Goal: Transaction & Acquisition: Purchase product/service

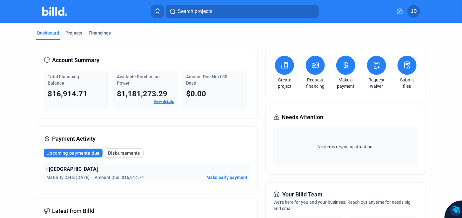
click at [315, 65] on icon at bounding box center [315, 65] width 6 height 5
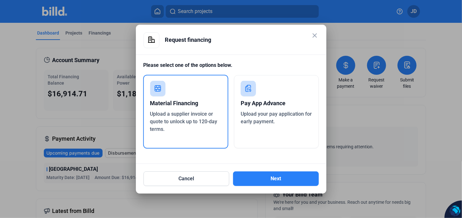
click at [315, 35] on mat-icon "close" at bounding box center [315, 36] width 8 height 8
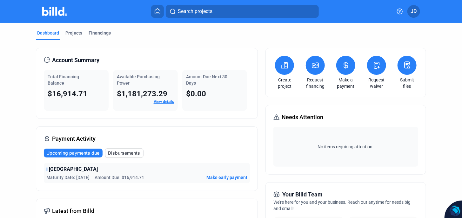
click at [315, 63] on icon at bounding box center [315, 65] width 6 height 5
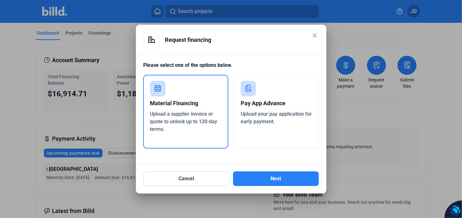
click at [151, 111] on span "Upload a supplier invoice or quote to unlock up to 120-day terms." at bounding box center [183, 121] width 67 height 21
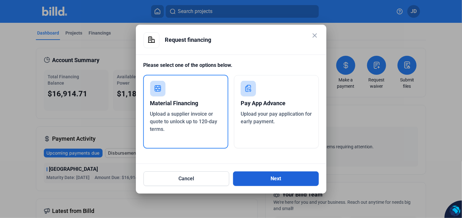
click at [280, 179] on button "Next" at bounding box center [276, 179] width 86 height 15
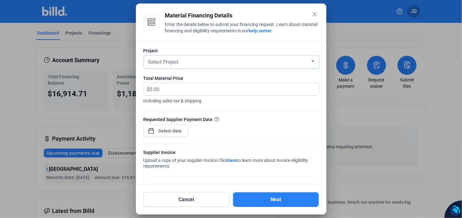
click at [173, 62] on span "Select Project" at bounding box center [163, 62] width 30 height 6
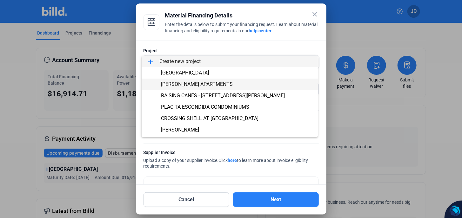
click at [180, 84] on span "[PERSON_NAME] APARTMENTS" at bounding box center [197, 84] width 72 height 6
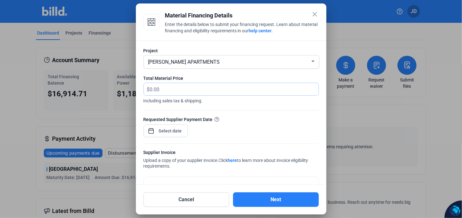
click at [163, 87] on input "text" at bounding box center [234, 89] width 169 height 12
click at [315, 12] on mat-icon "close" at bounding box center [315, 14] width 8 height 8
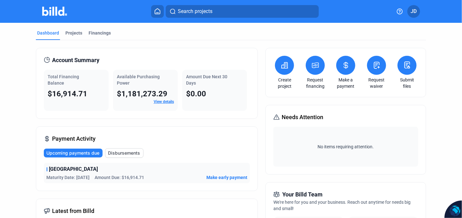
click at [164, 102] on link "View details" at bounding box center [164, 102] width 20 height 4
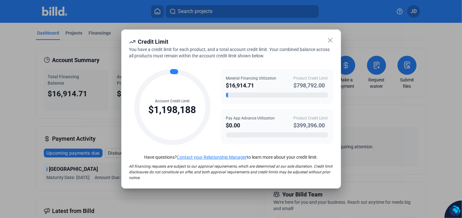
click at [310, 87] on div "$798,792.00" at bounding box center [311, 85] width 34 height 9
click at [250, 86] on div "$16,914.71" at bounding box center [251, 85] width 50 height 9
drag, startPoint x: 263, startPoint y: 83, endPoint x: 262, endPoint y: 78, distance: 5.6
click at [264, 83] on div "$16,914.71" at bounding box center [251, 85] width 50 height 9
click at [330, 42] on icon at bounding box center [330, 40] width 8 height 8
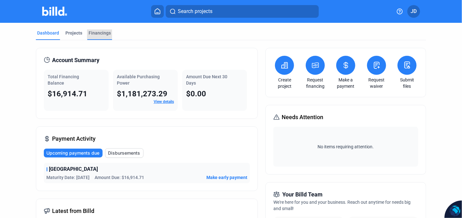
click at [103, 32] on div "Financings" at bounding box center [100, 33] width 22 height 6
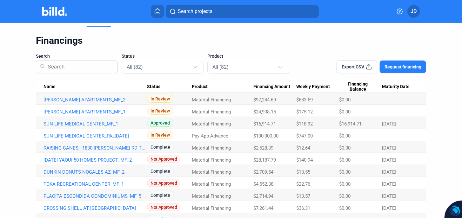
scroll to position [21, 0]
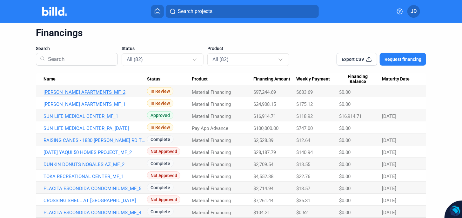
click at [72, 91] on link "[PERSON_NAME] APARTMENTS_MF_2" at bounding box center [94, 92] width 103 height 6
click at [82, 93] on link "[PERSON_NAME] APARTMENTS_MF_2" at bounding box center [94, 92] width 103 height 6
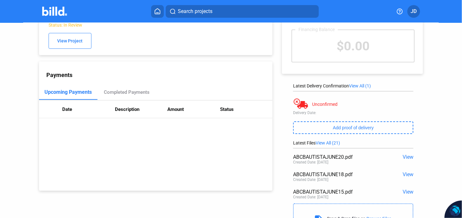
scroll to position [72, 0]
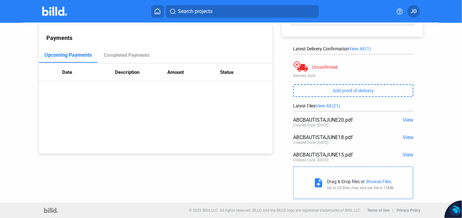
click at [361, 49] on span "View All (1)" at bounding box center [360, 48] width 22 height 5
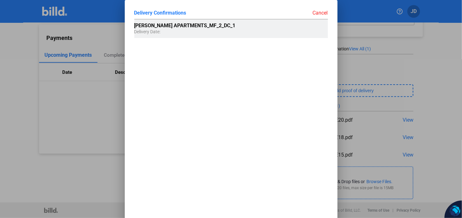
click at [205, 28] on span "[PERSON_NAME] APARTMENTS_MF_2_DC_1" at bounding box center [184, 26] width 101 height 6
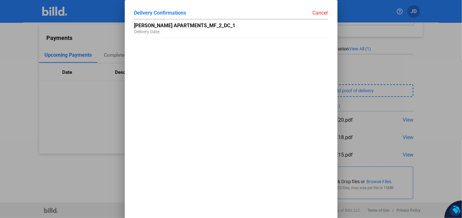
click at [317, 12] on div "Cancel" at bounding box center [279, 13] width 97 height 6
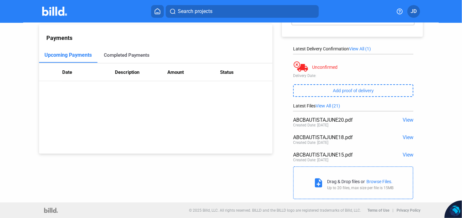
click at [120, 56] on div "Completed Payments" at bounding box center [127, 55] width 46 height 6
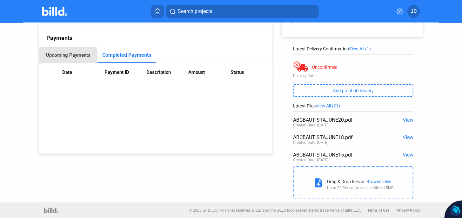
click at [62, 56] on div "Upcoming Payments" at bounding box center [68, 55] width 44 height 6
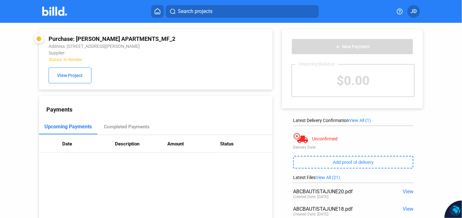
scroll to position [0, 0]
click at [78, 77] on span "View Project" at bounding box center [69, 75] width 25 height 5
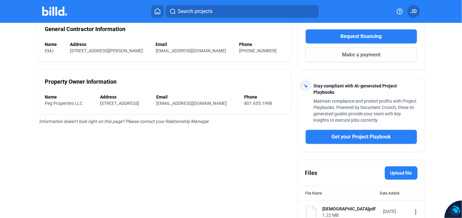
scroll to position [138, 0]
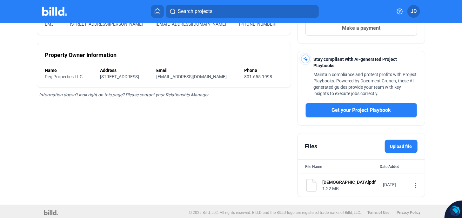
click at [327, 186] on div "1.22 MB" at bounding box center [350, 189] width 56 height 6
click at [412, 185] on mat-icon "more_vert" at bounding box center [416, 186] width 8 height 8
click at [198, 10] on div at bounding box center [231, 109] width 462 height 218
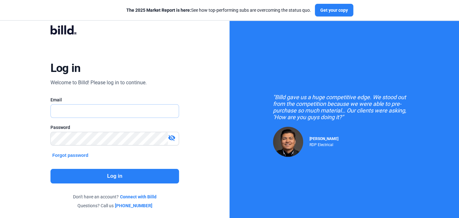
type input "[EMAIL_ADDRESS][DOMAIN_NAME]"
click at [114, 174] on button "Log in" at bounding box center [114, 176] width 129 height 15
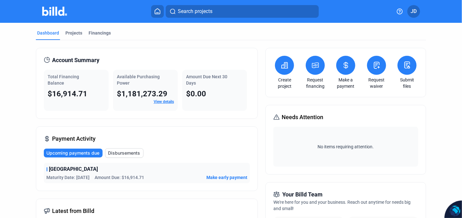
click at [315, 67] on icon at bounding box center [315, 66] width 8 height 8
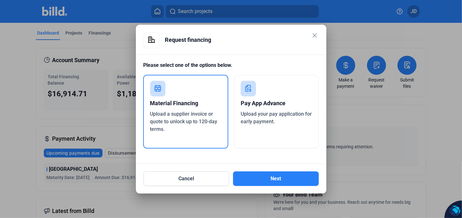
click at [180, 105] on div "Material Financing" at bounding box center [185, 103] width 71 height 14
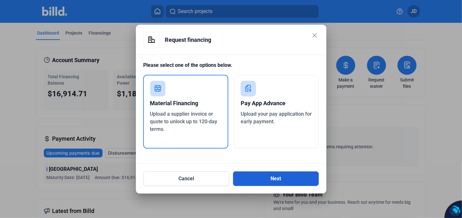
click at [271, 179] on button "Next" at bounding box center [276, 179] width 86 height 15
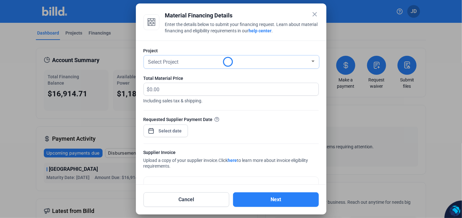
click at [165, 62] on span "Select Project" at bounding box center [163, 62] width 30 height 6
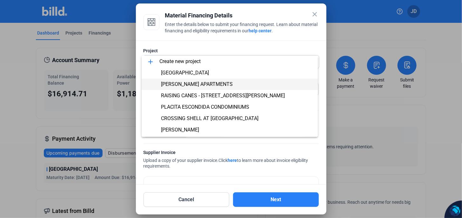
click at [190, 85] on span "[PERSON_NAME] APARTMENTS" at bounding box center [197, 84] width 72 height 6
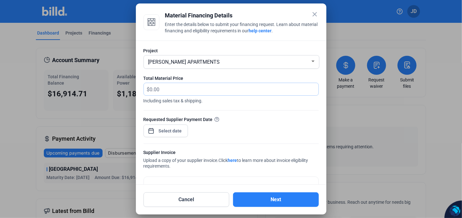
click at [166, 91] on input "text" at bounding box center [234, 89] width 169 height 12
click at [168, 91] on input "text" at bounding box center [230, 89] width 161 height 12
type input "10,979.61"
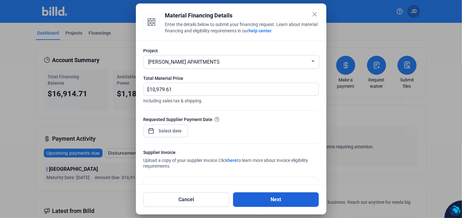
click at [279, 200] on button "Next" at bounding box center [276, 200] width 86 height 15
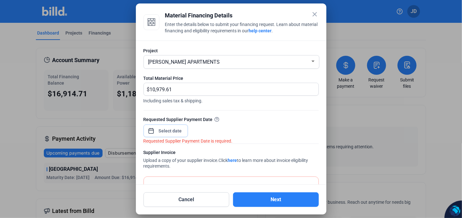
click at [154, 129] on span "Open calendar" at bounding box center [150, 127] width 15 height 15
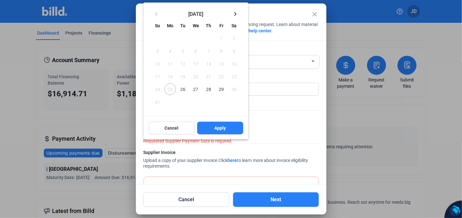
click at [182, 89] on span "26" at bounding box center [182, 88] width 11 height 11
click at [218, 127] on span "Apply" at bounding box center [219, 128] width 11 height 6
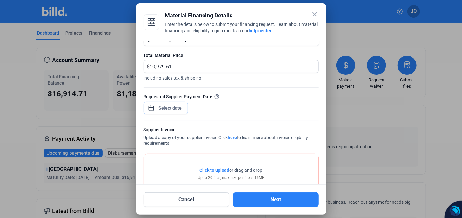
scroll to position [50, 0]
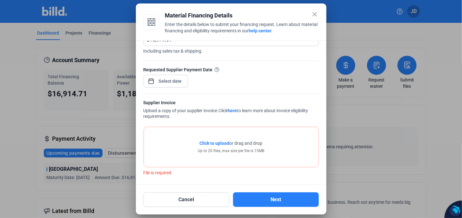
click at [223, 143] on span "Click to upload" at bounding box center [215, 143] width 30 height 5
click at [220, 142] on span "Click to upload" at bounding box center [215, 143] width 30 height 5
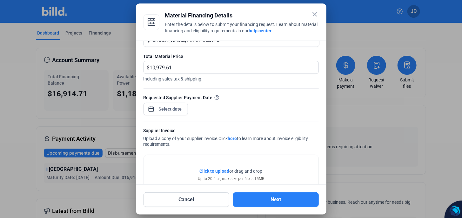
scroll to position [0, 0]
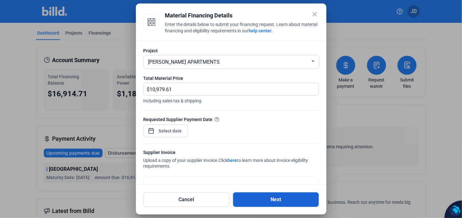
click at [275, 200] on button "Next" at bounding box center [276, 200] width 86 height 15
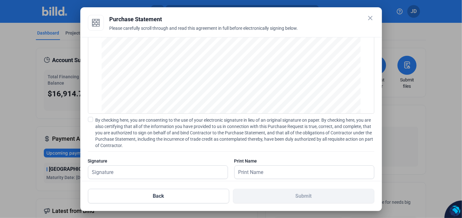
scroll to position [55, 0]
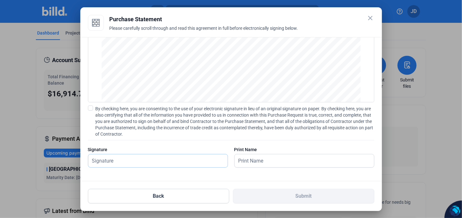
click at [117, 161] on input "text" at bounding box center [157, 161] width 139 height 13
type input "JULIO DURAZO"
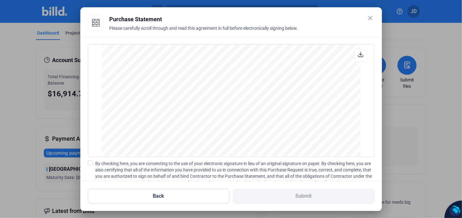
scroll to position [4458, 0]
click at [89, 161] on span at bounding box center [90, 163] width 5 height 5
click at [0, 0] on input "By checking here, you are consenting to the use of your electronic signature in…" at bounding box center [0, 0] width 0 height 0
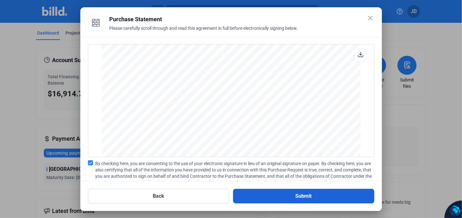
click at [305, 195] on button "Submit" at bounding box center [303, 196] width 141 height 15
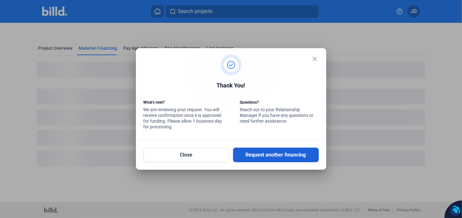
click at [269, 153] on button "Request another financing" at bounding box center [276, 155] width 86 height 15
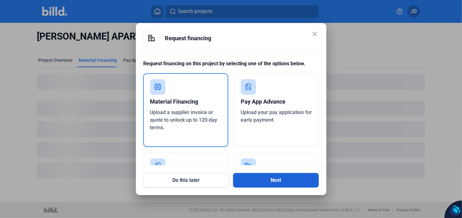
click at [277, 179] on button "Next" at bounding box center [276, 180] width 86 height 15
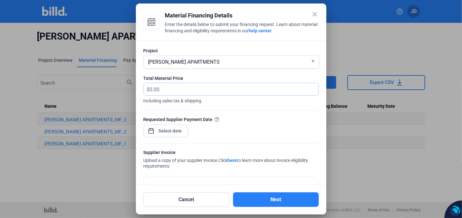
click at [160, 89] on input "text" at bounding box center [230, 89] width 161 height 12
click at [155, 91] on input "text" at bounding box center [234, 89] width 169 height 12
click at [158, 89] on input "text" at bounding box center [234, 89] width 169 height 12
click at [156, 87] on input "text" at bounding box center [234, 89] width 169 height 12
click at [153, 87] on input "text" at bounding box center [234, 89] width 169 height 12
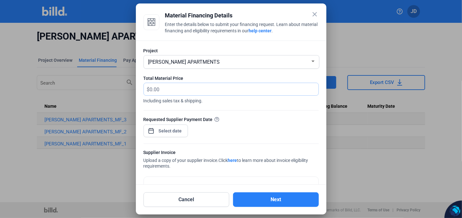
click at [155, 87] on input "text" at bounding box center [234, 89] width 169 height 12
click at [161, 87] on input "text" at bounding box center [234, 89] width 169 height 12
click at [153, 89] on input "text" at bounding box center [234, 89] width 169 height 12
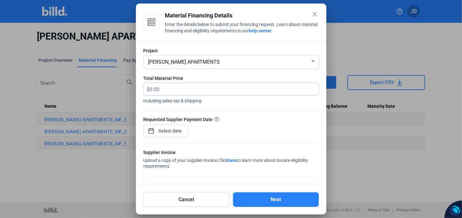
click at [162, 89] on input "text" at bounding box center [234, 89] width 169 height 12
click at [163, 89] on input "text" at bounding box center [234, 89] width 169 height 12
click at [154, 90] on input "text" at bounding box center [234, 89] width 169 height 12
click at [160, 89] on input "text" at bounding box center [234, 89] width 169 height 12
click at [163, 89] on input "text" at bounding box center [234, 89] width 169 height 12
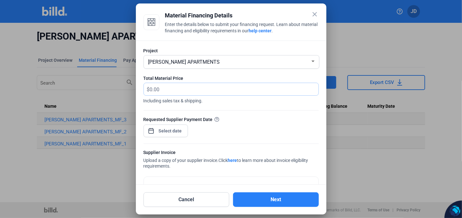
click at [156, 89] on input "text" at bounding box center [234, 89] width 169 height 12
click at [154, 90] on input "text" at bounding box center [234, 89] width 169 height 12
drag, startPoint x: 162, startPoint y: 89, endPoint x: 125, endPoint y: 87, distance: 36.6
click at [125, 87] on div "close Material Financing Details Enter the details below to submit your financi…" at bounding box center [231, 109] width 462 height 218
click at [314, 14] on mat-icon "close" at bounding box center [315, 14] width 8 height 8
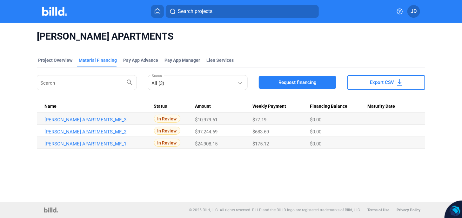
click at [95, 132] on link "[PERSON_NAME] APARTMENTS_MF_2" at bounding box center [95, 132] width 103 height 6
